Goal: Task Accomplishment & Management: Complete application form

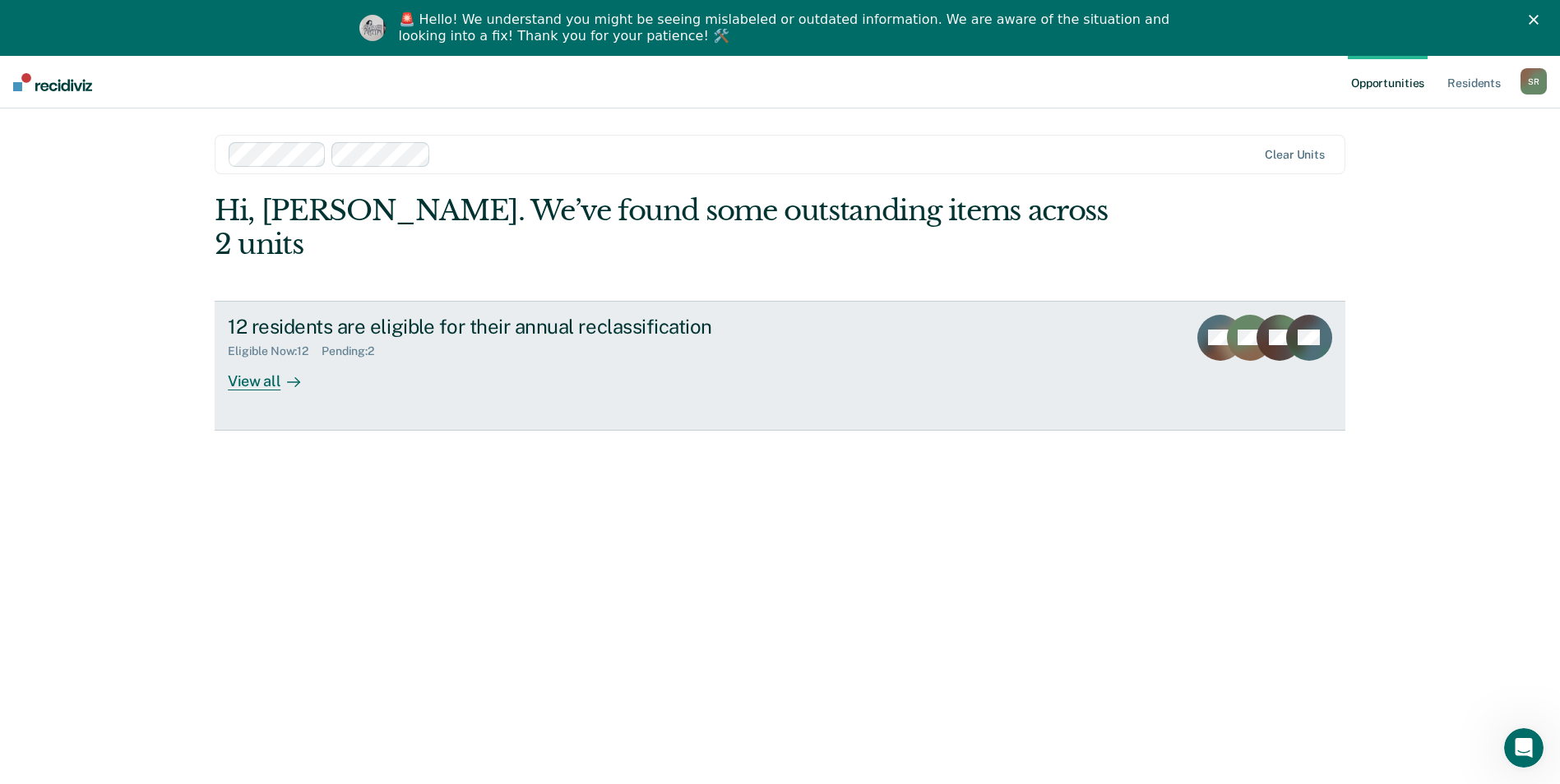
click at [241, 359] on div "View all" at bounding box center [273, 374] width 92 height 32
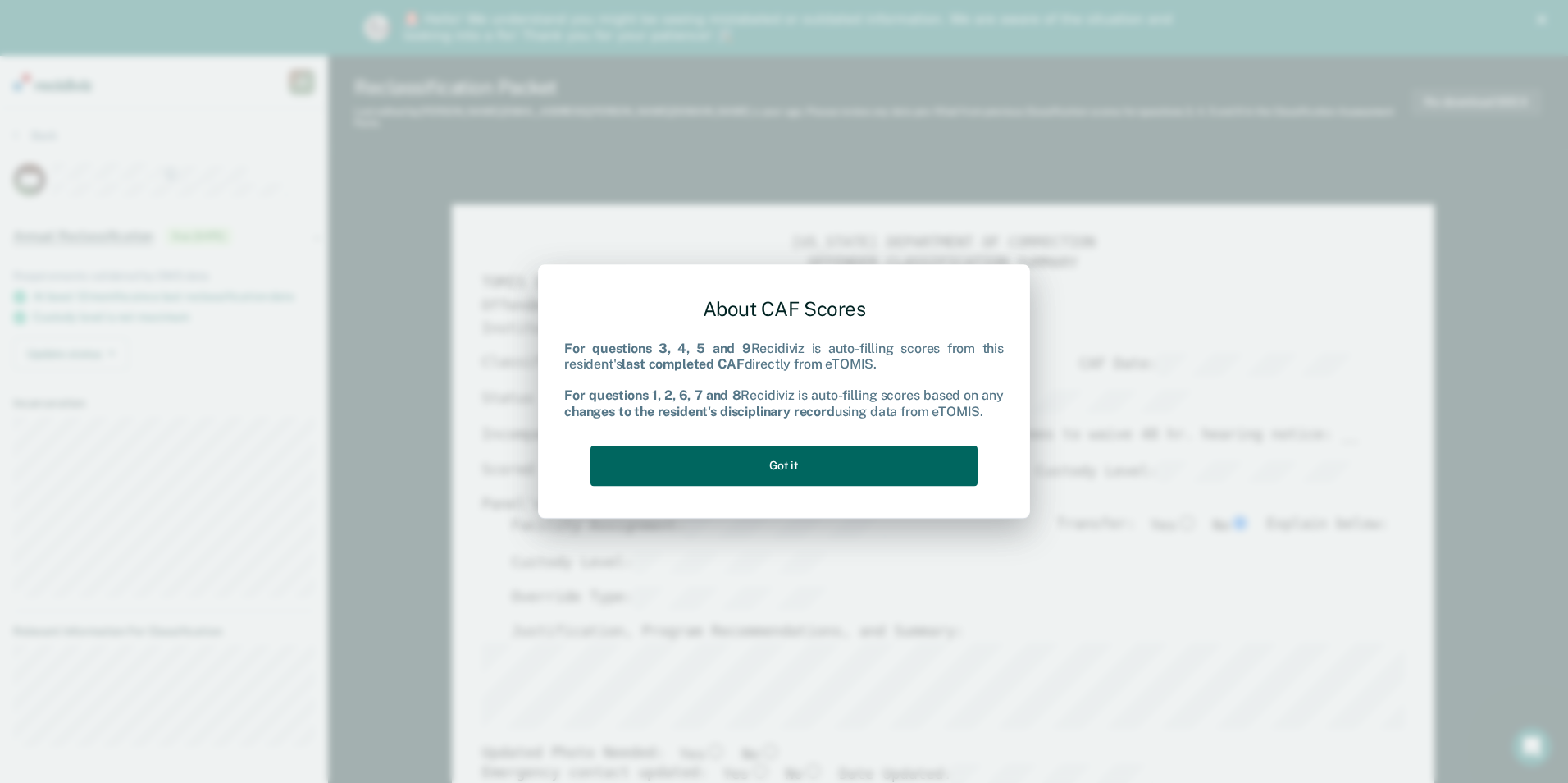
click at [777, 474] on button "Got it" at bounding box center [784, 466] width 387 height 41
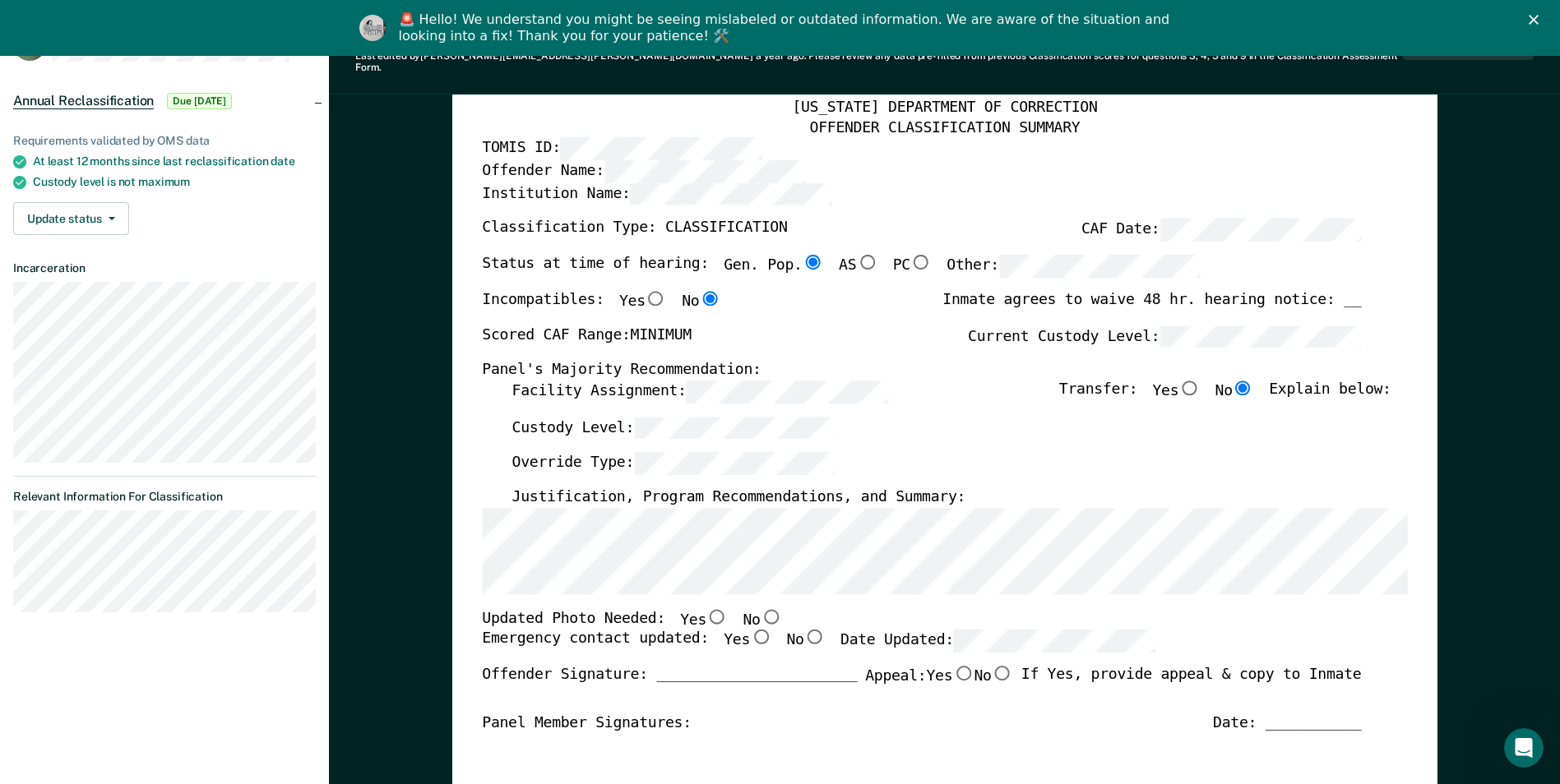
scroll to position [165, 0]
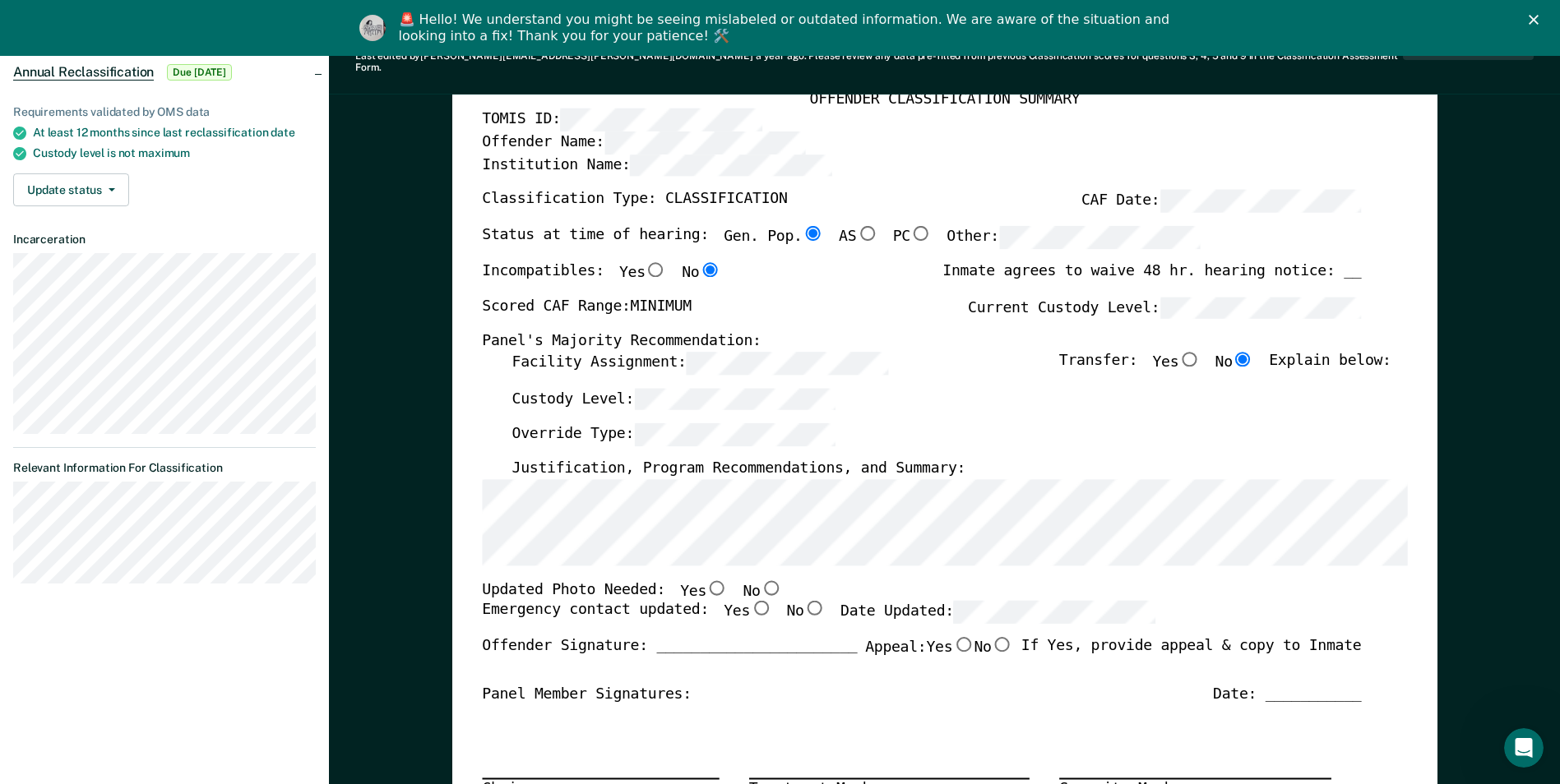
click at [1416, 508] on div "[US_STATE] DEPARTMENT OF CORRECTION OFFENDER CLASSIFICATION SUMMARY TOMIS ID: O…" at bounding box center [944, 682] width 985 height 1283
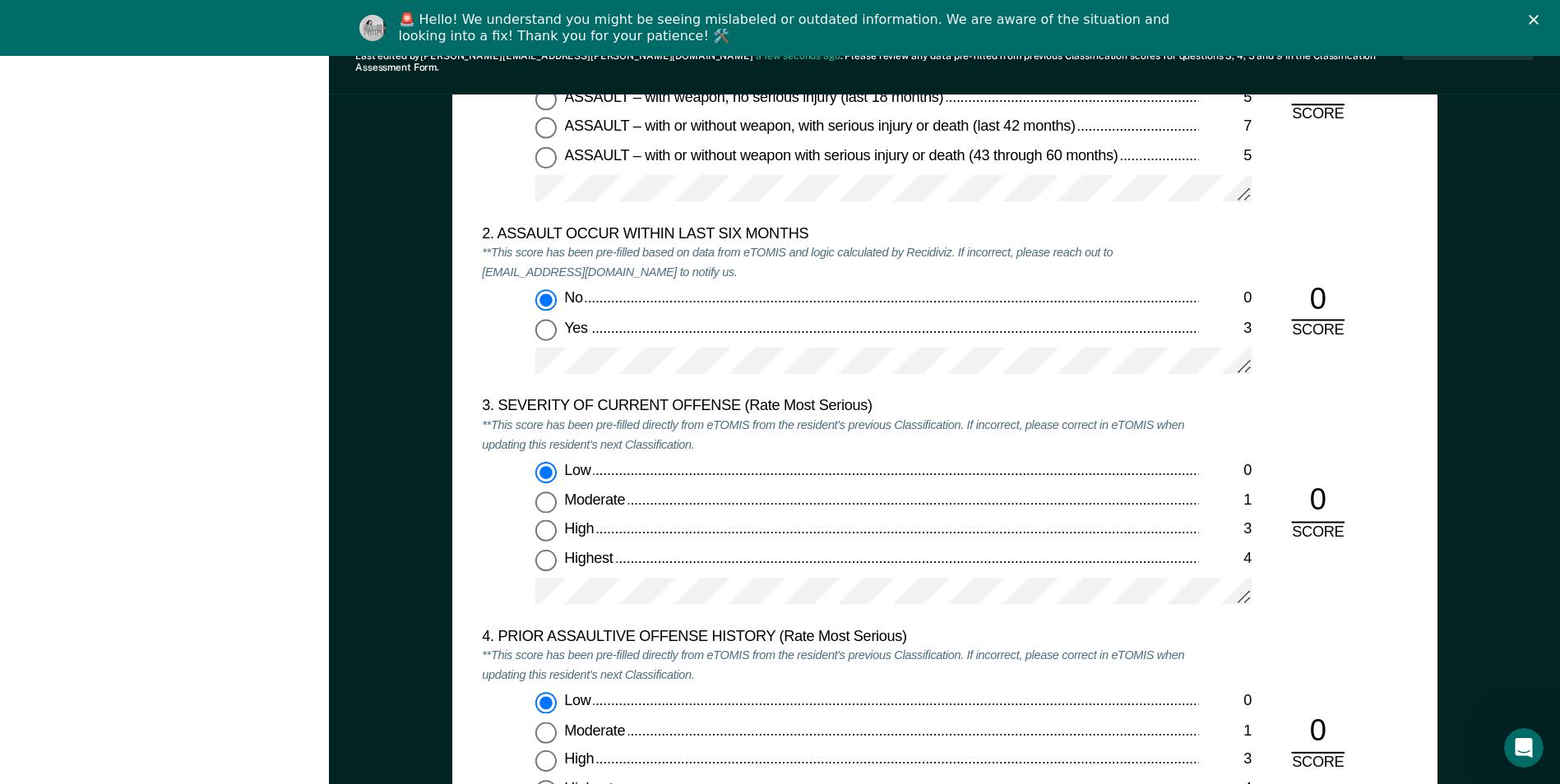
scroll to position [0, 0]
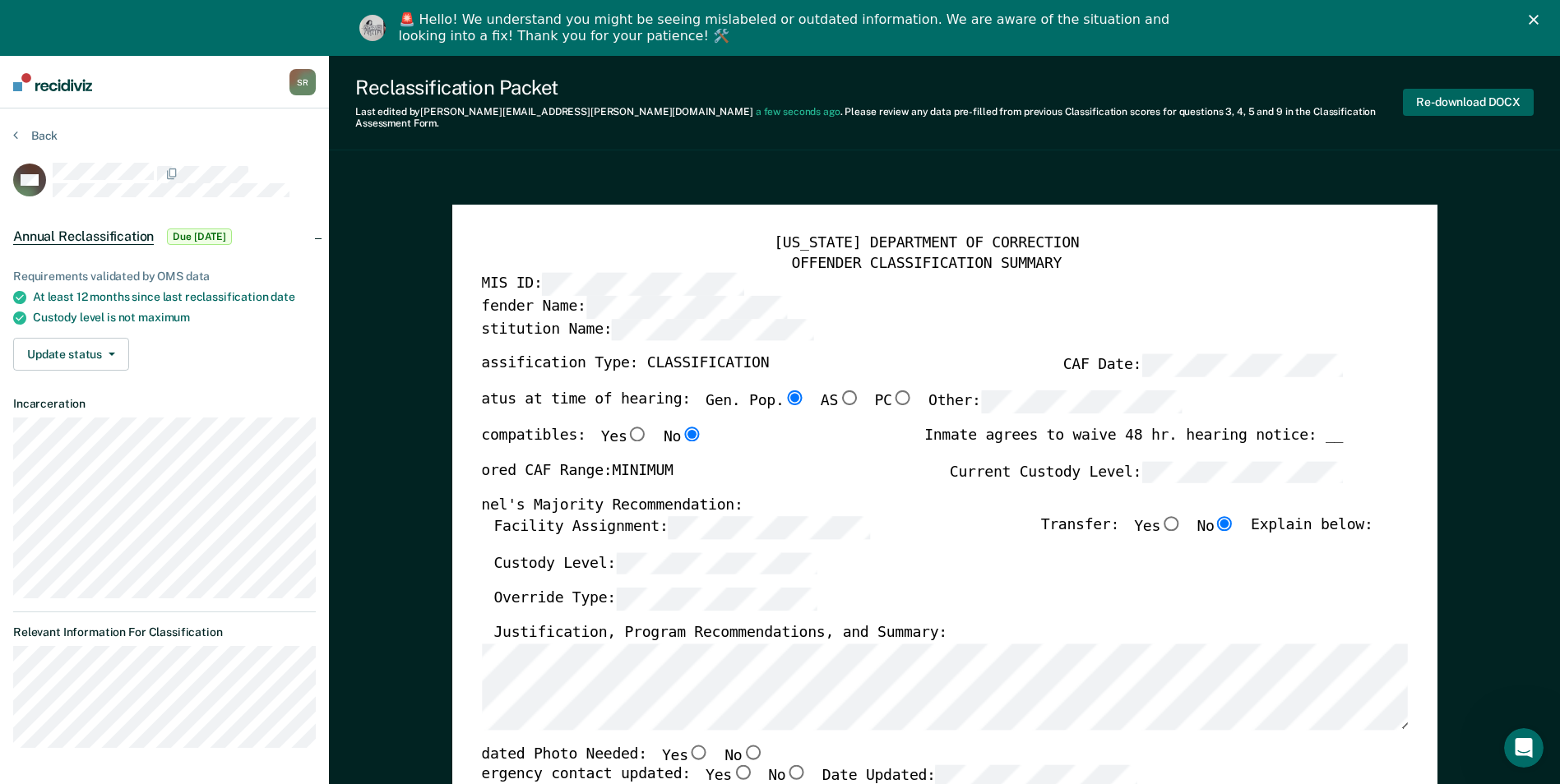
click at [1470, 95] on button "Re-download DOCX" at bounding box center [1468, 103] width 131 height 27
type textarea "x"
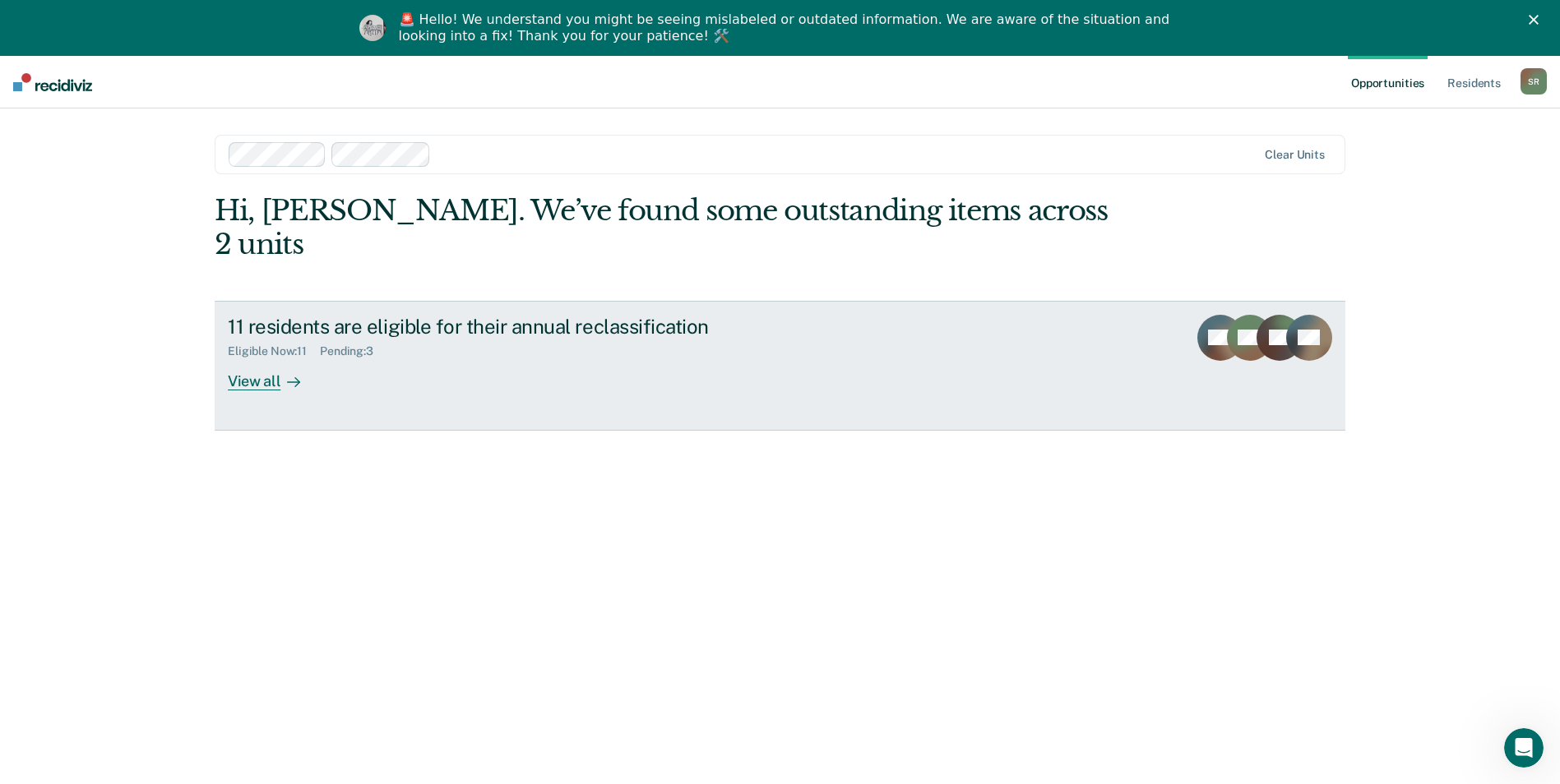
click at [255, 359] on div "View all" at bounding box center [273, 374] width 92 height 32
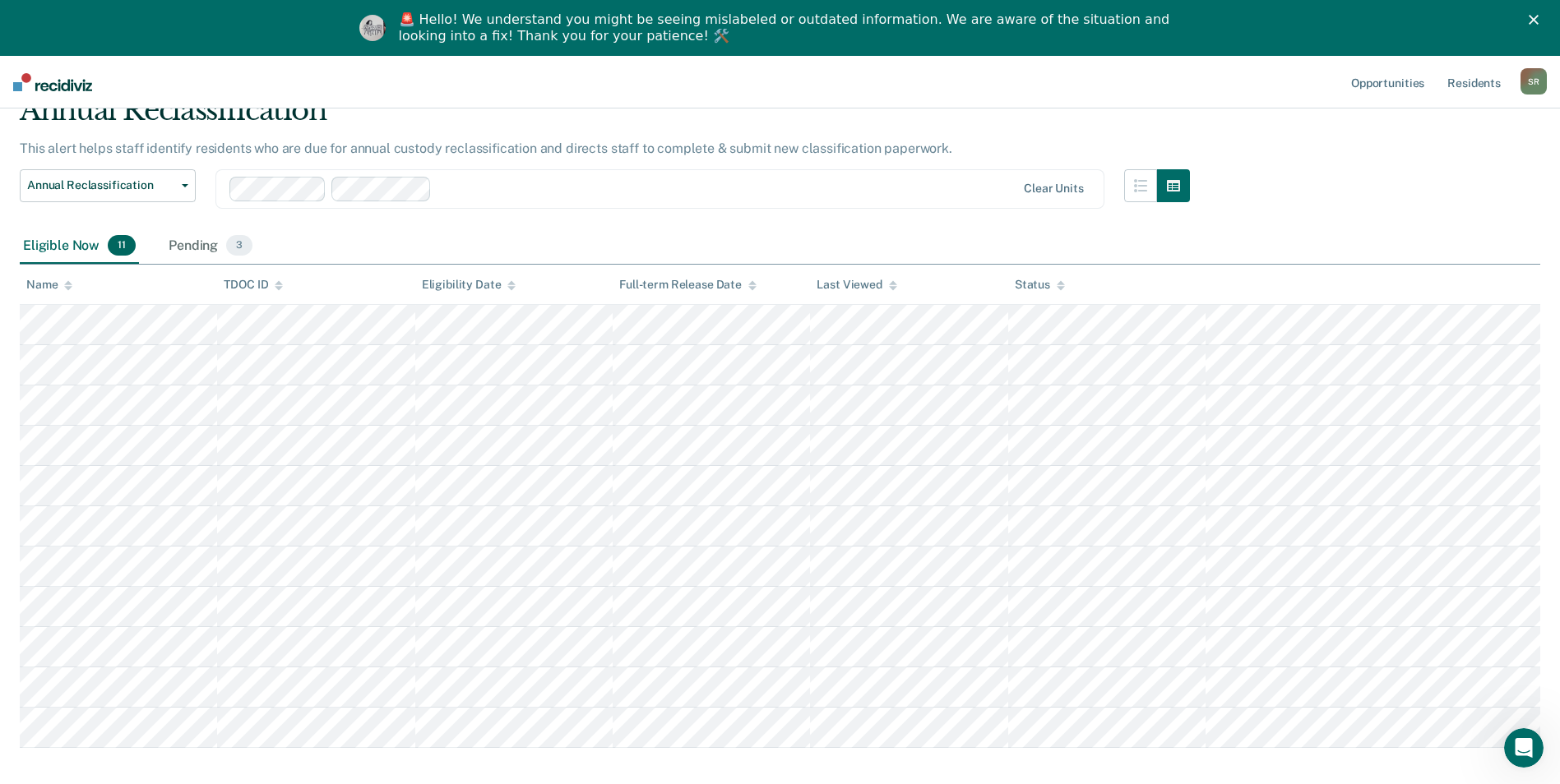
scroll to position [158, 0]
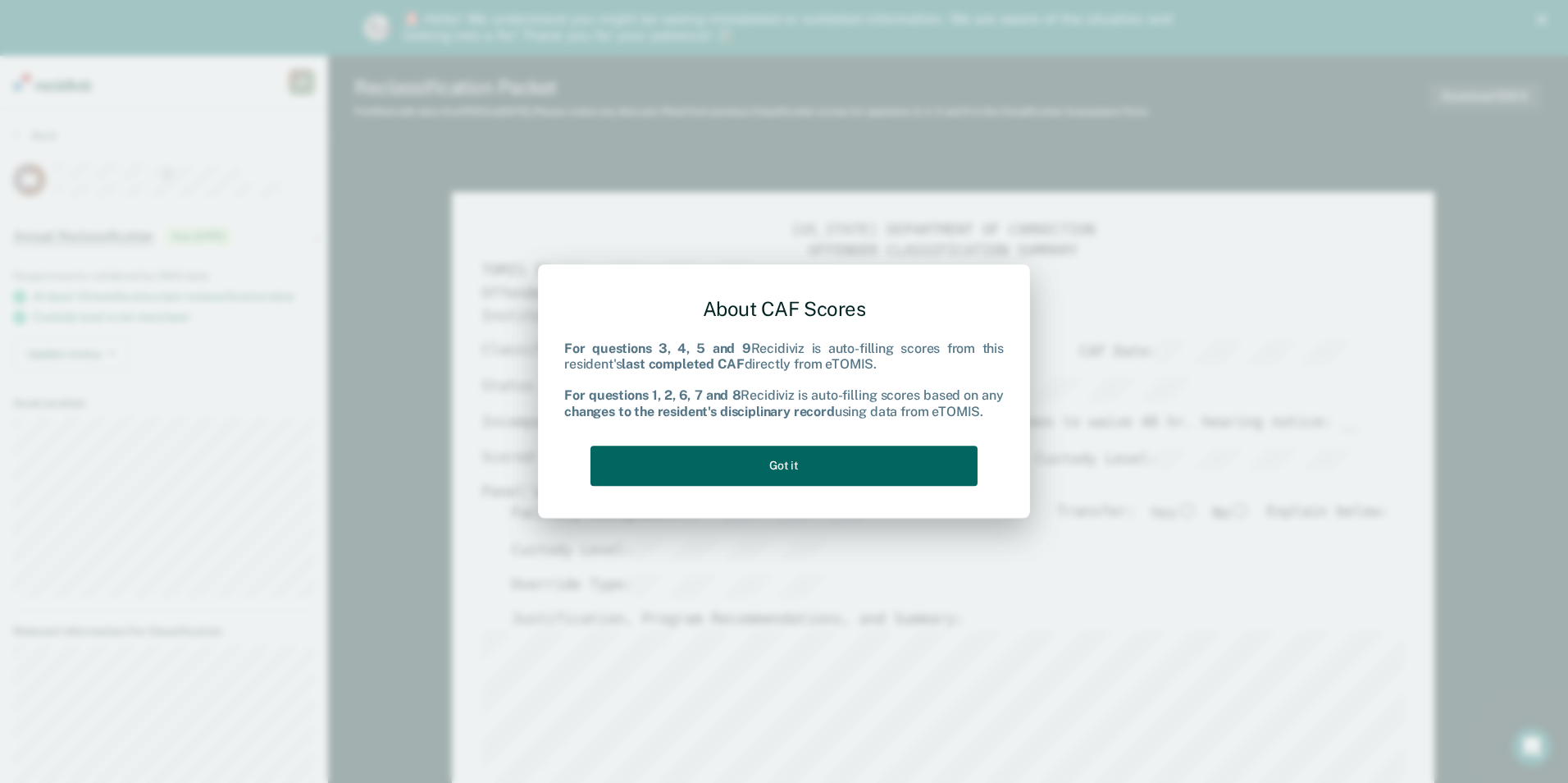
click at [847, 467] on button "Got it" at bounding box center [784, 466] width 387 height 41
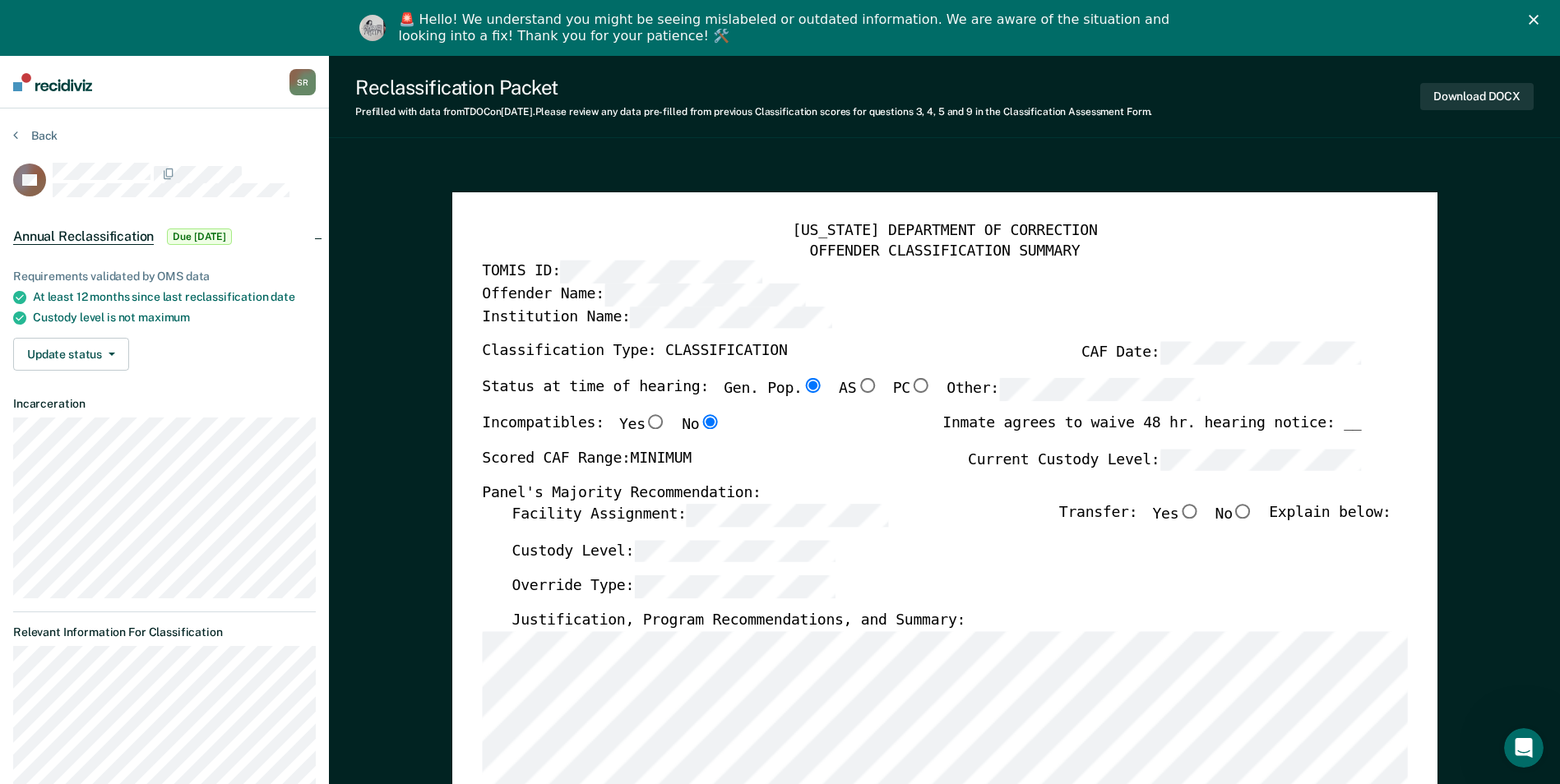
click at [749, 502] on div "Panel's Majority Recommendation:" at bounding box center [921, 494] width 879 height 19
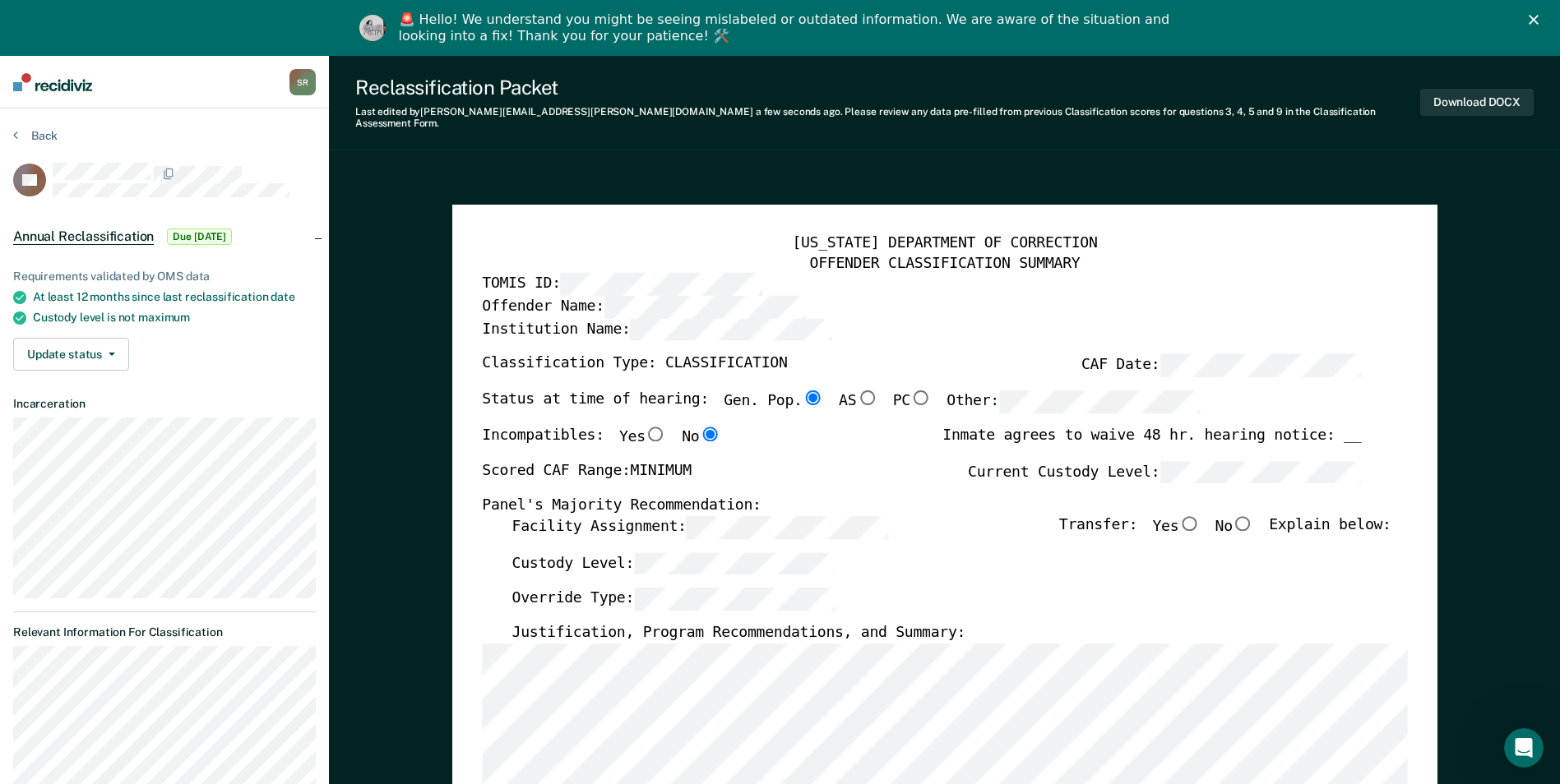
drag, startPoint x: 1257, startPoint y: 504, endPoint x: 1252, endPoint y: 513, distance: 10.3
click at [1253, 516] on input "No" at bounding box center [1243, 522] width 21 height 15
type textarea "x"
radio input "true"
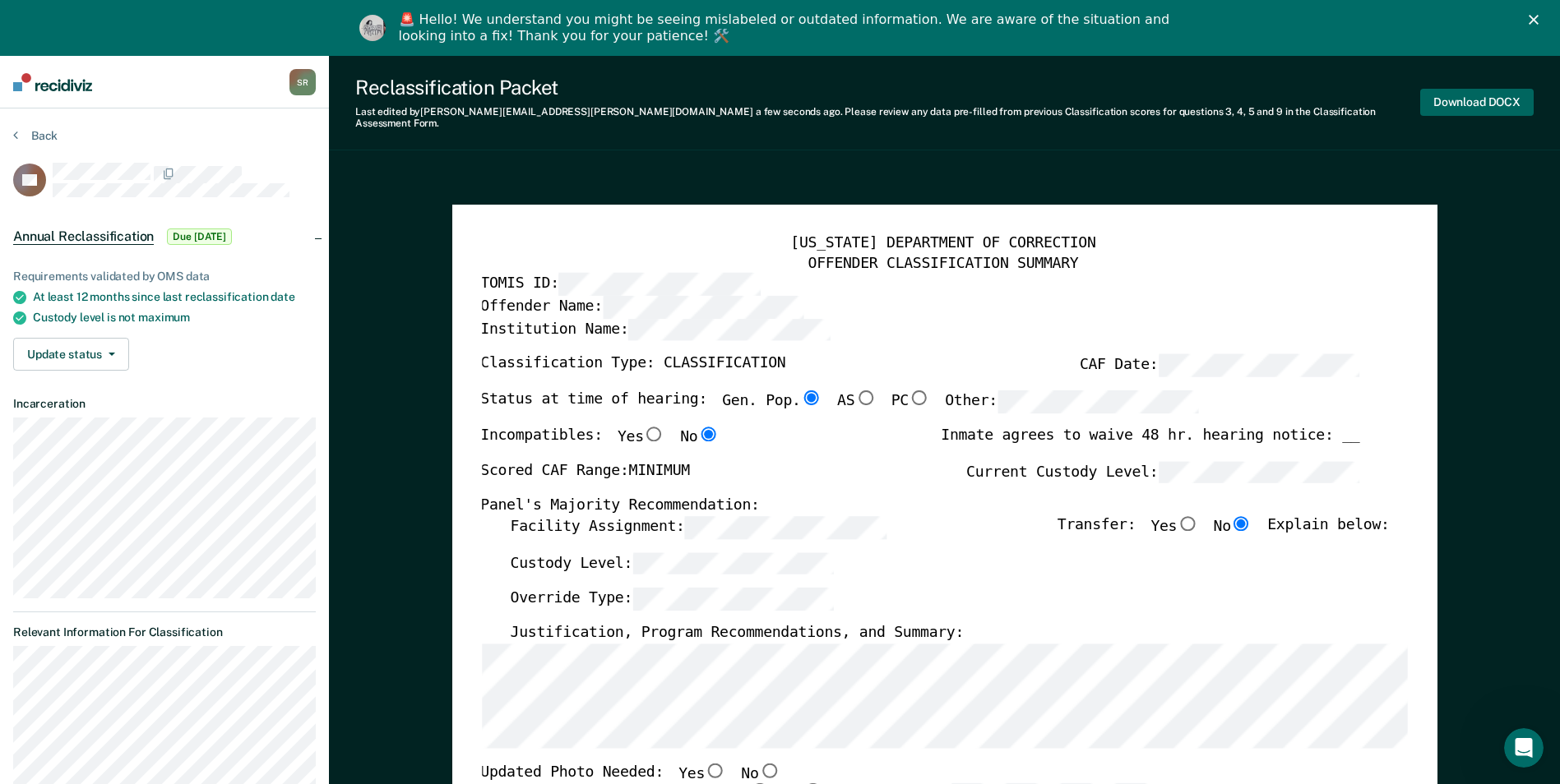
click at [1476, 101] on button "Download DOCX" at bounding box center [1477, 103] width 113 height 27
type textarea "x"
